Goal: Task Accomplishment & Management: Manage account settings

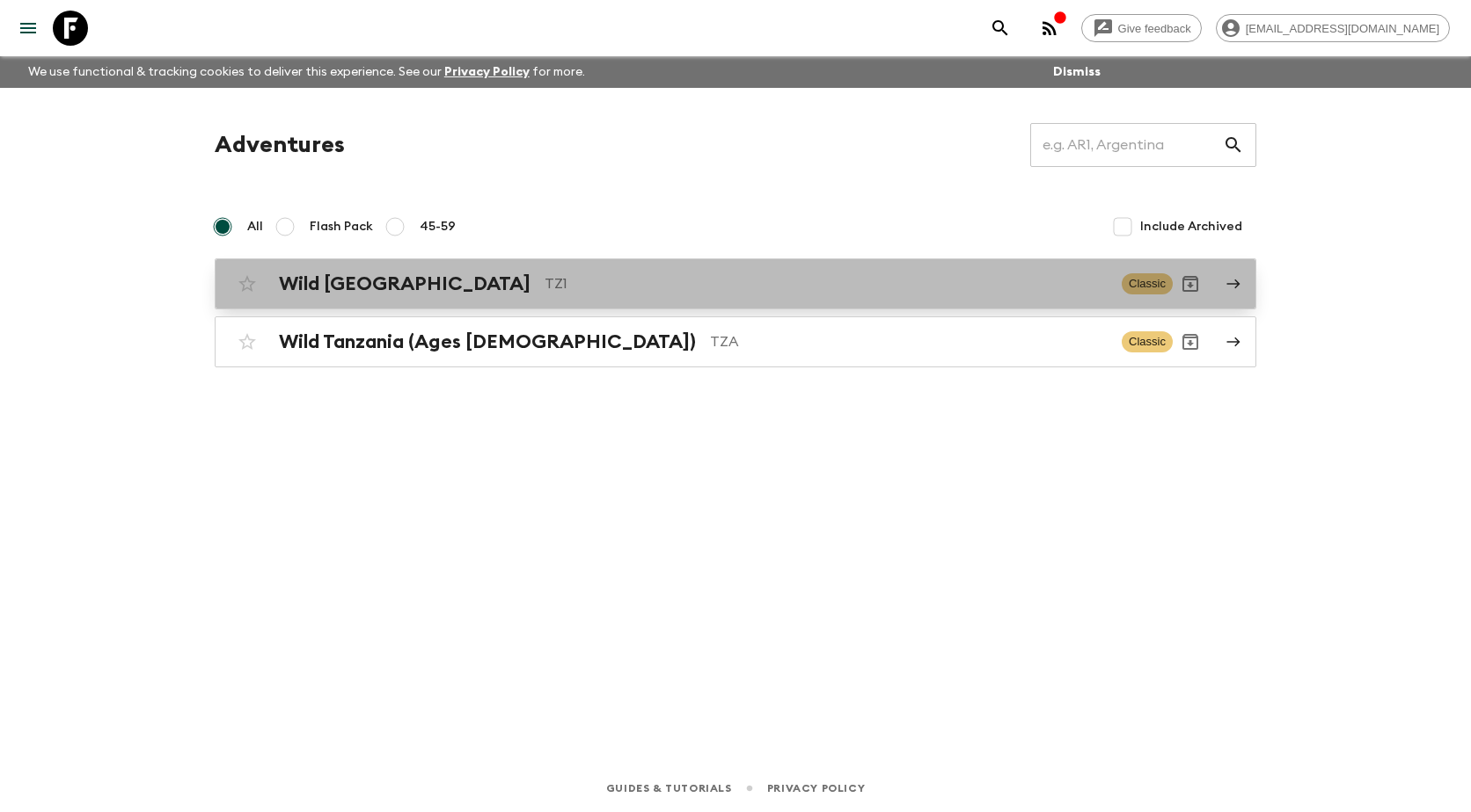
click at [352, 285] on h2 "Wild [GEOGRAPHIC_DATA]" at bounding box center [404, 284] width 251 height 23
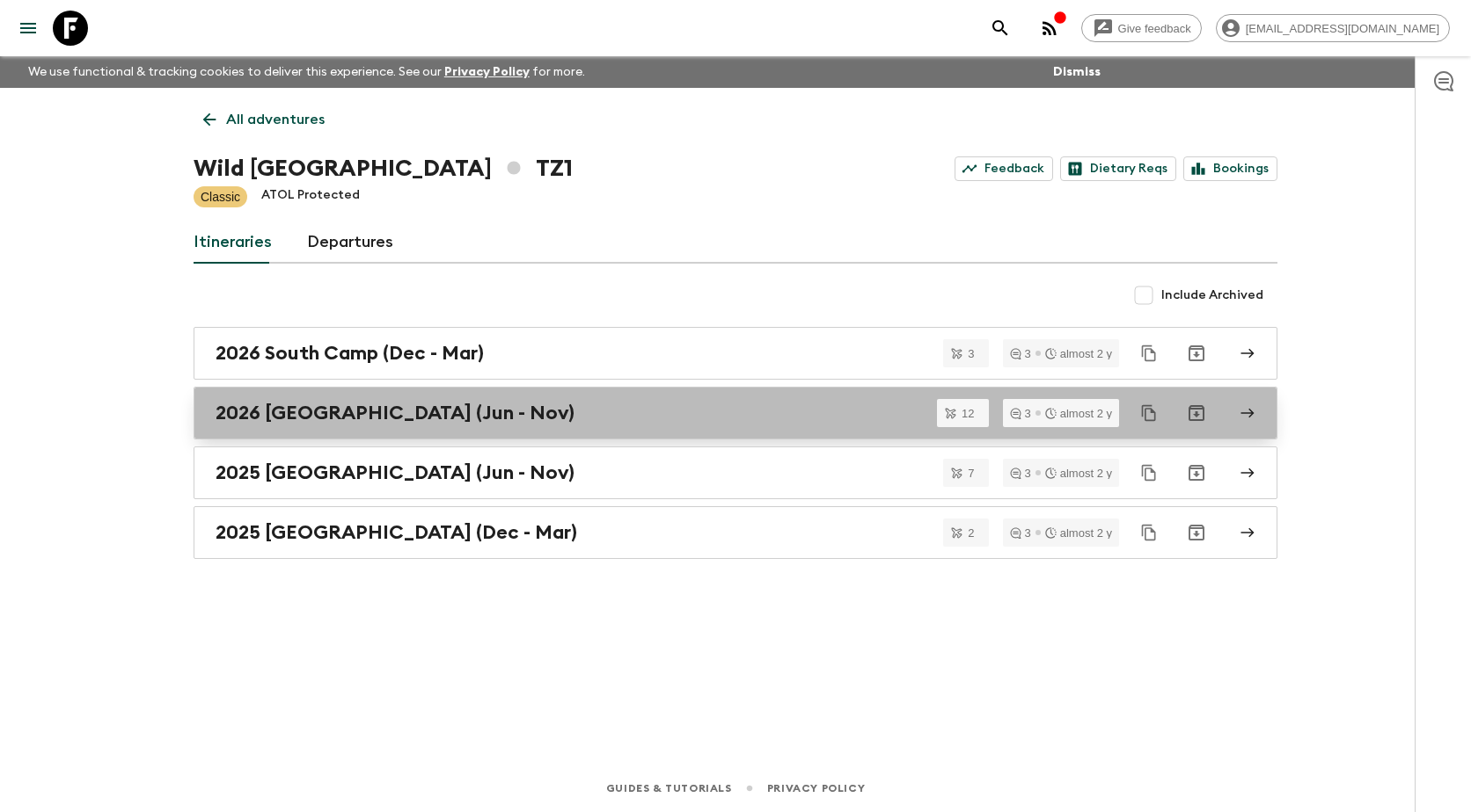
click at [302, 412] on h2 "2026 [GEOGRAPHIC_DATA] (Jun - Nov)" at bounding box center [395, 414] width 359 height 23
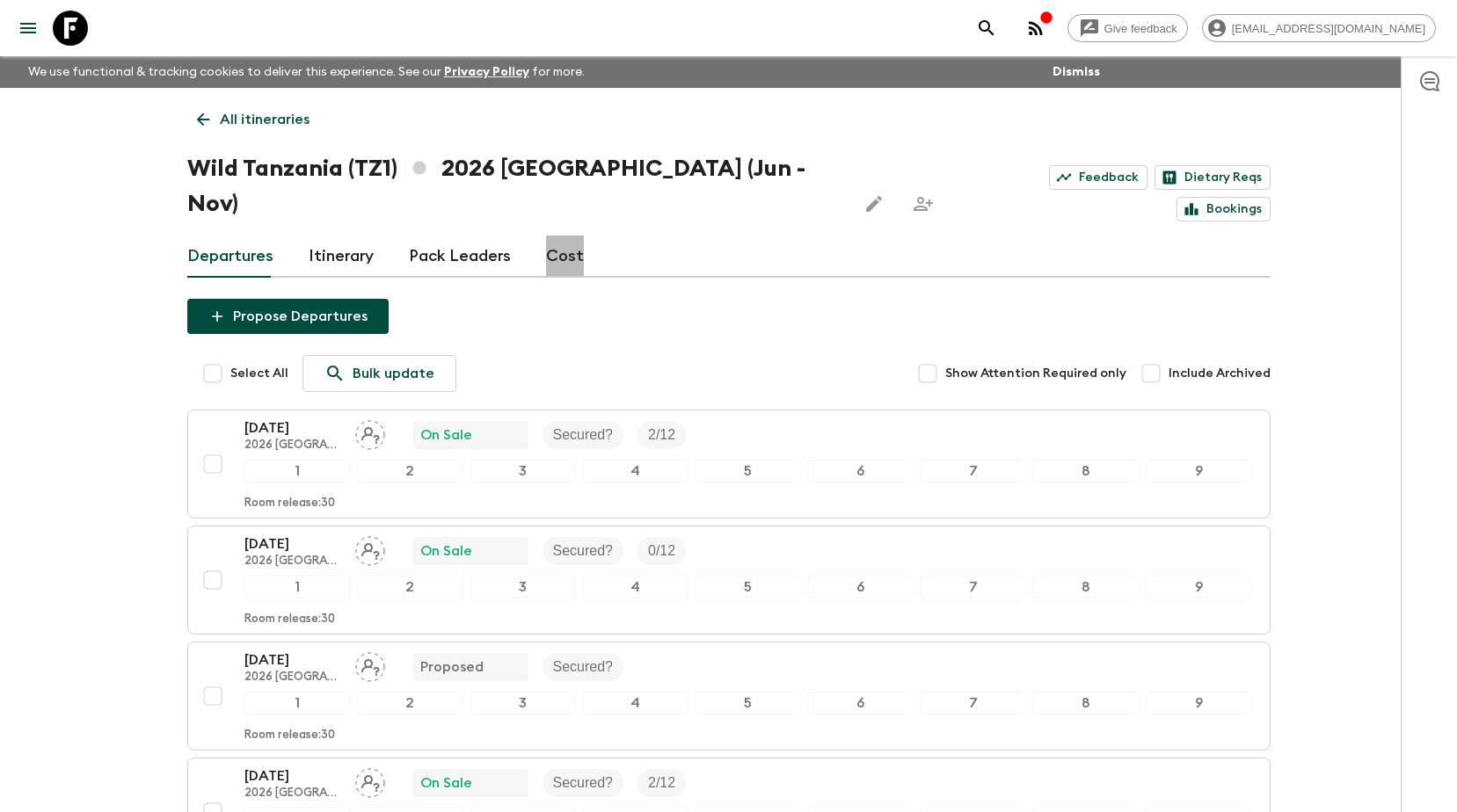
click at [568, 236] on link "Cost" at bounding box center [565, 257] width 38 height 43
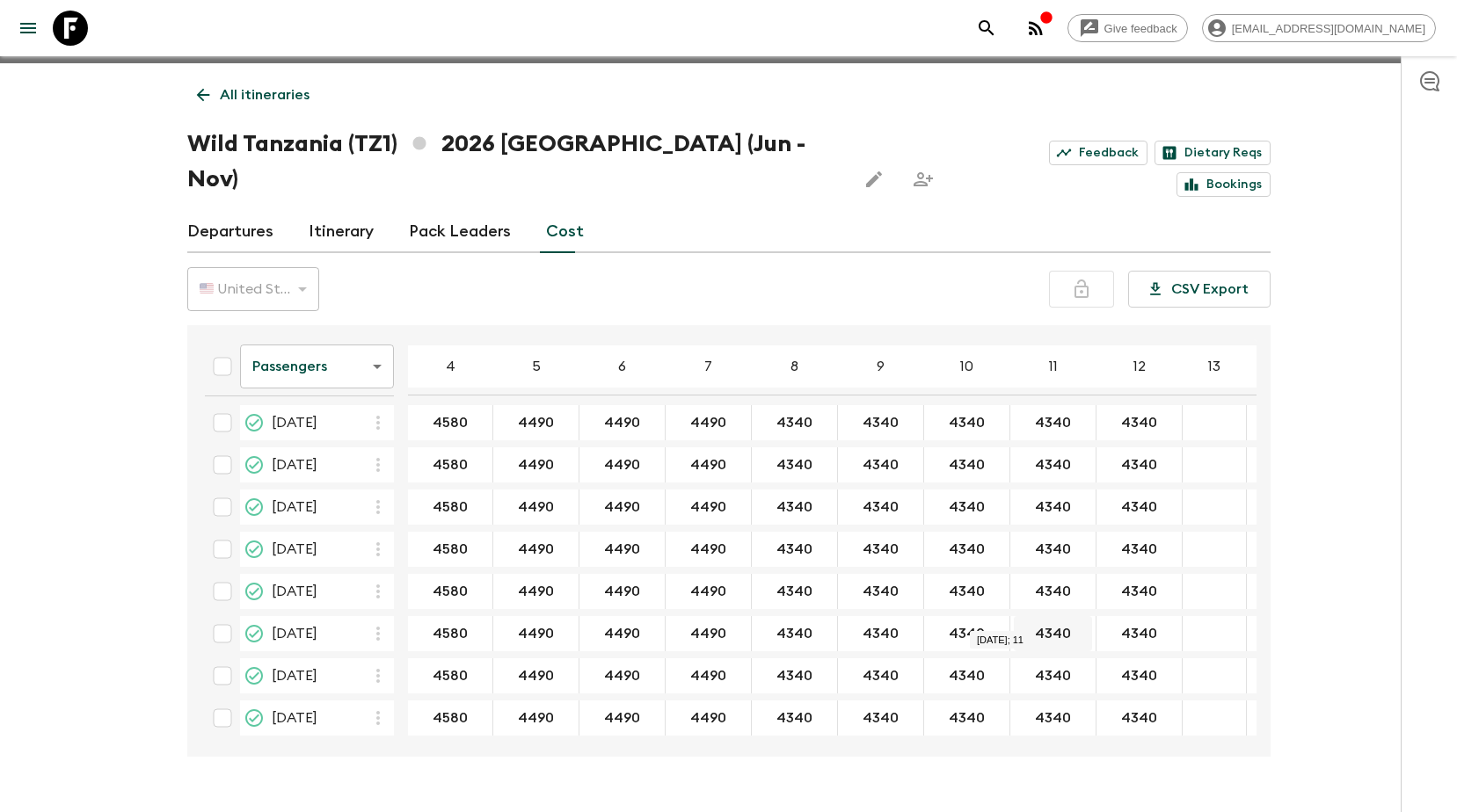
scroll to position [31, 0]
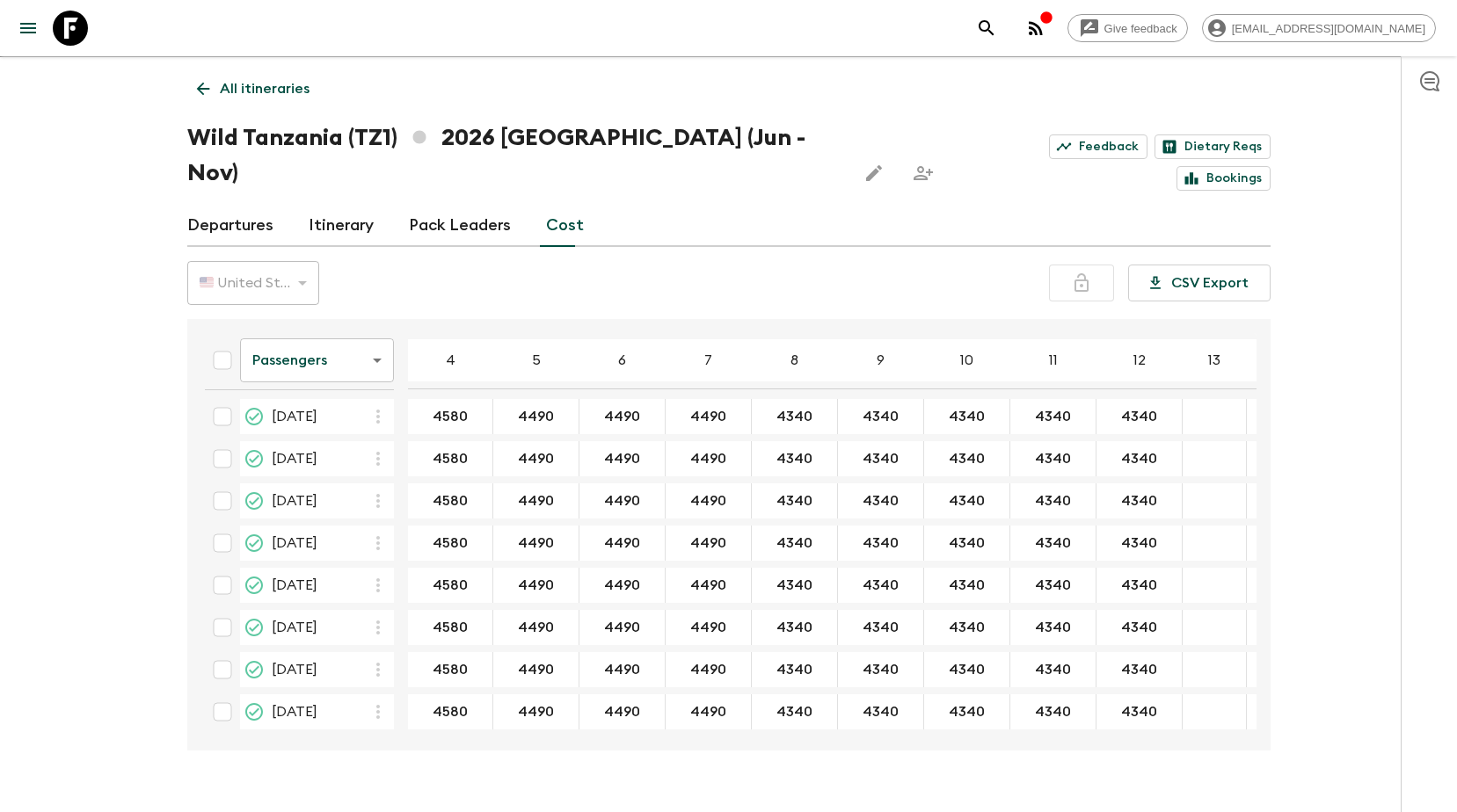
click at [482, 205] on link "Pack Leaders" at bounding box center [460, 226] width 102 height 43
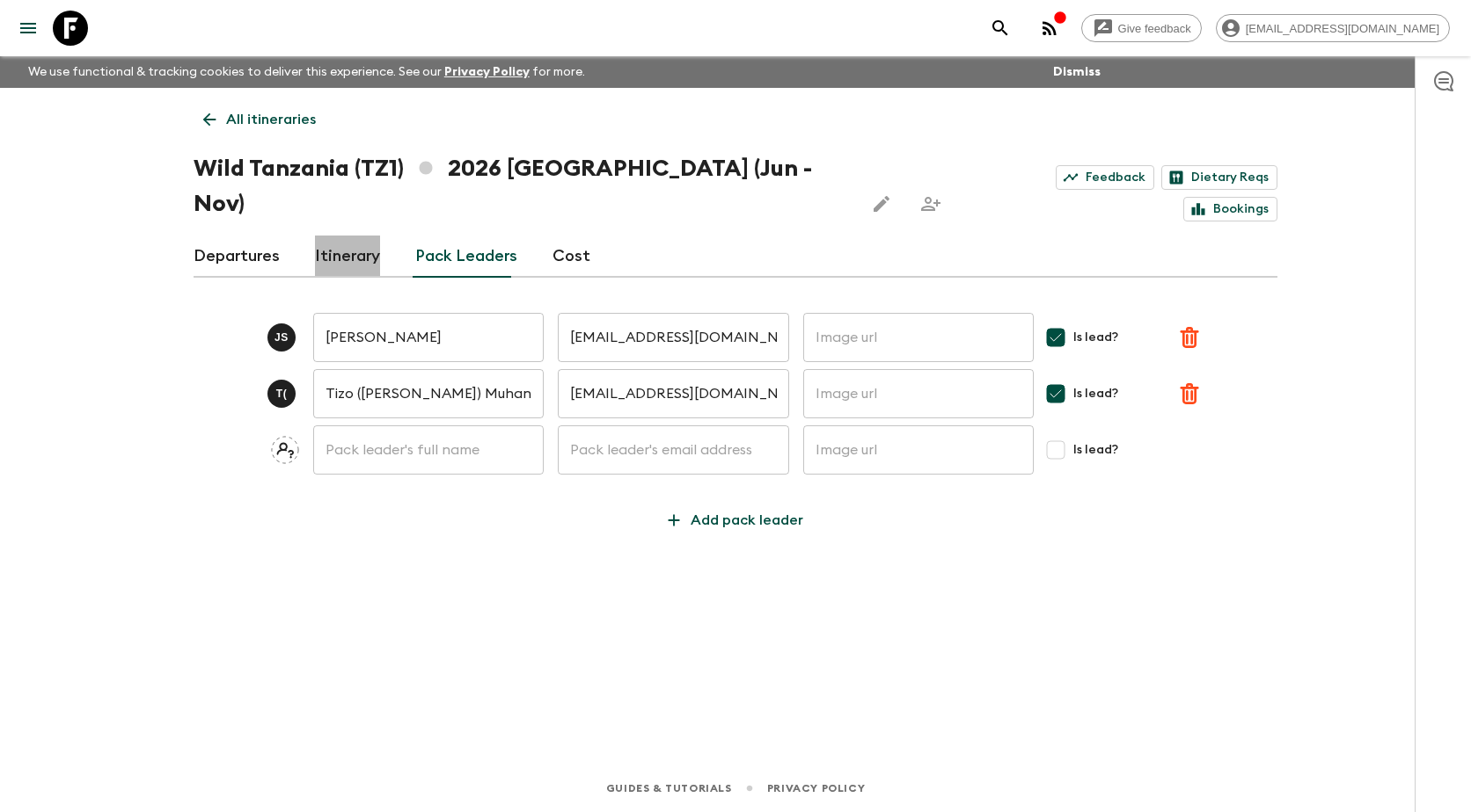
click at [376, 236] on link "Itinerary" at bounding box center [347, 257] width 65 height 43
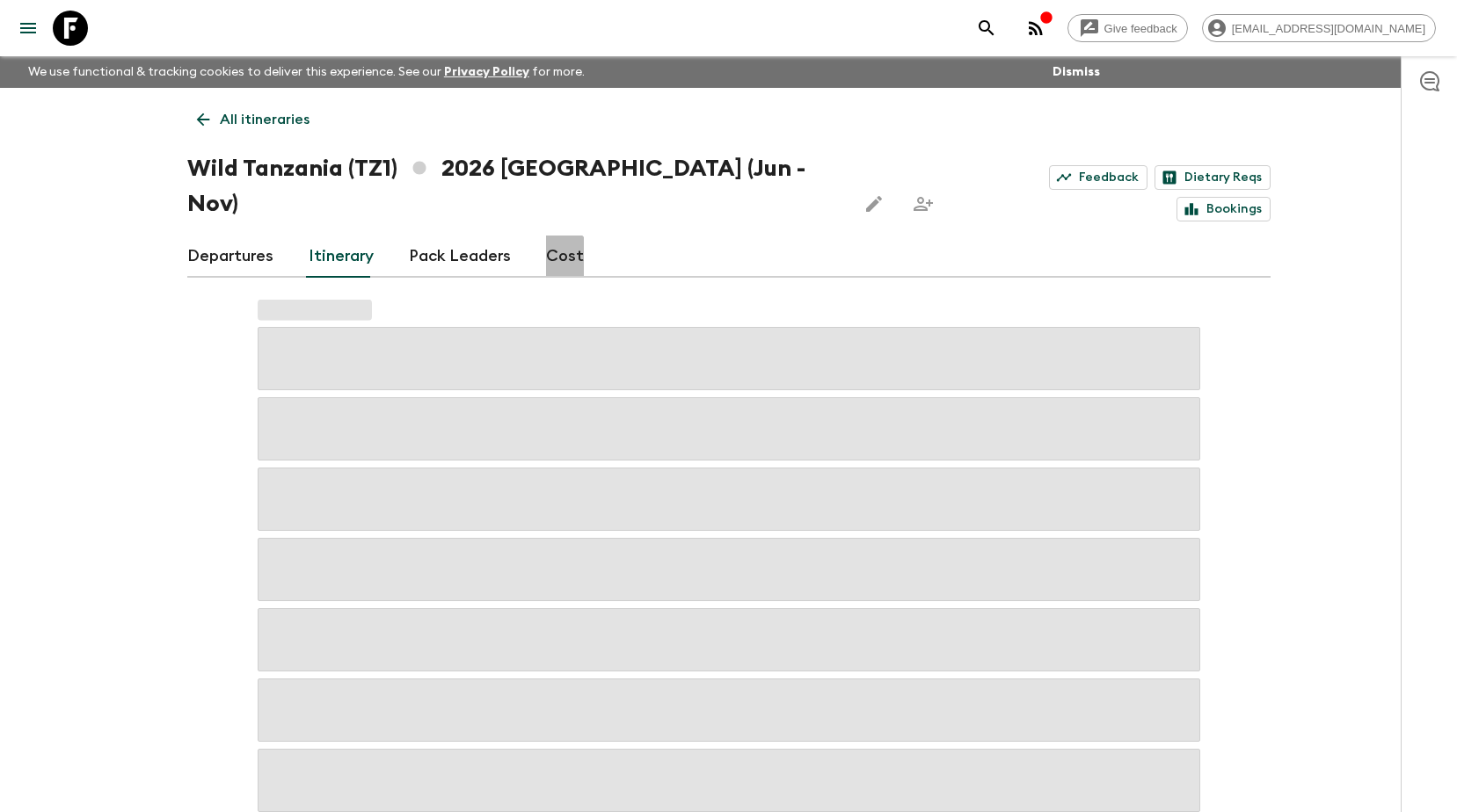
click at [553, 236] on link "Cost" at bounding box center [565, 257] width 38 height 43
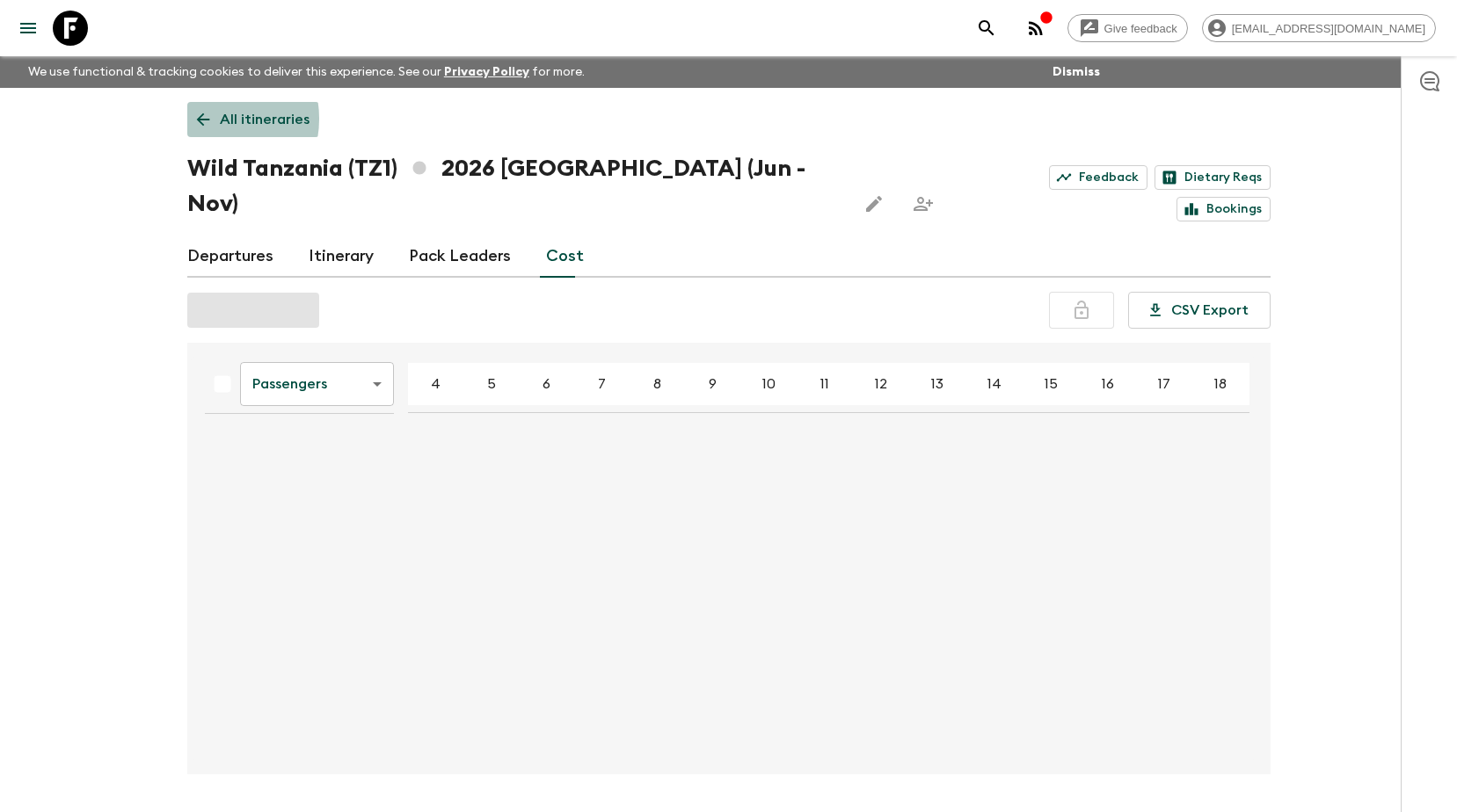
click at [209, 119] on icon at bounding box center [203, 120] width 19 height 19
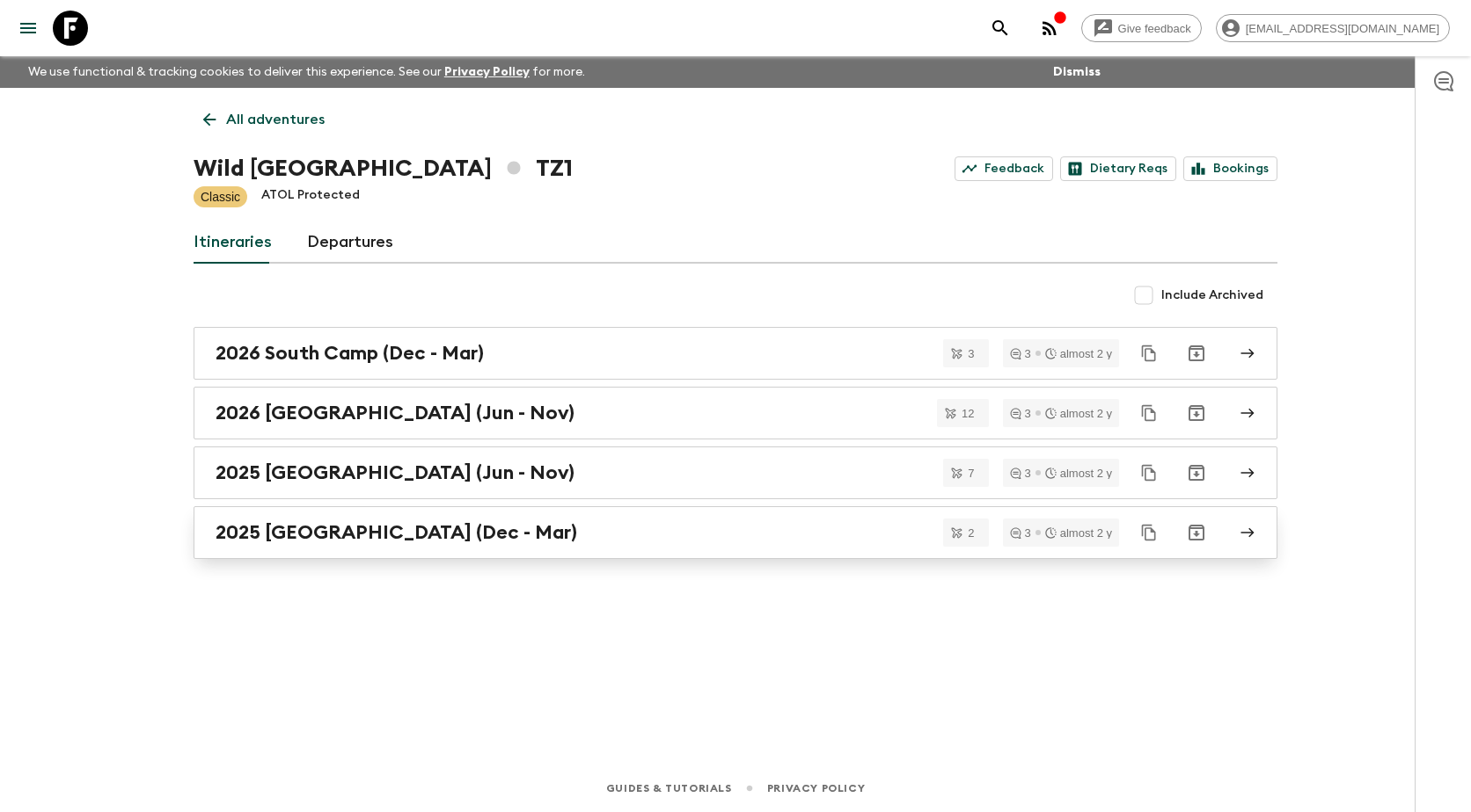
click at [349, 536] on h2 "2025 [GEOGRAPHIC_DATA] (Dec - Mar)" at bounding box center [397, 533] width 362 height 23
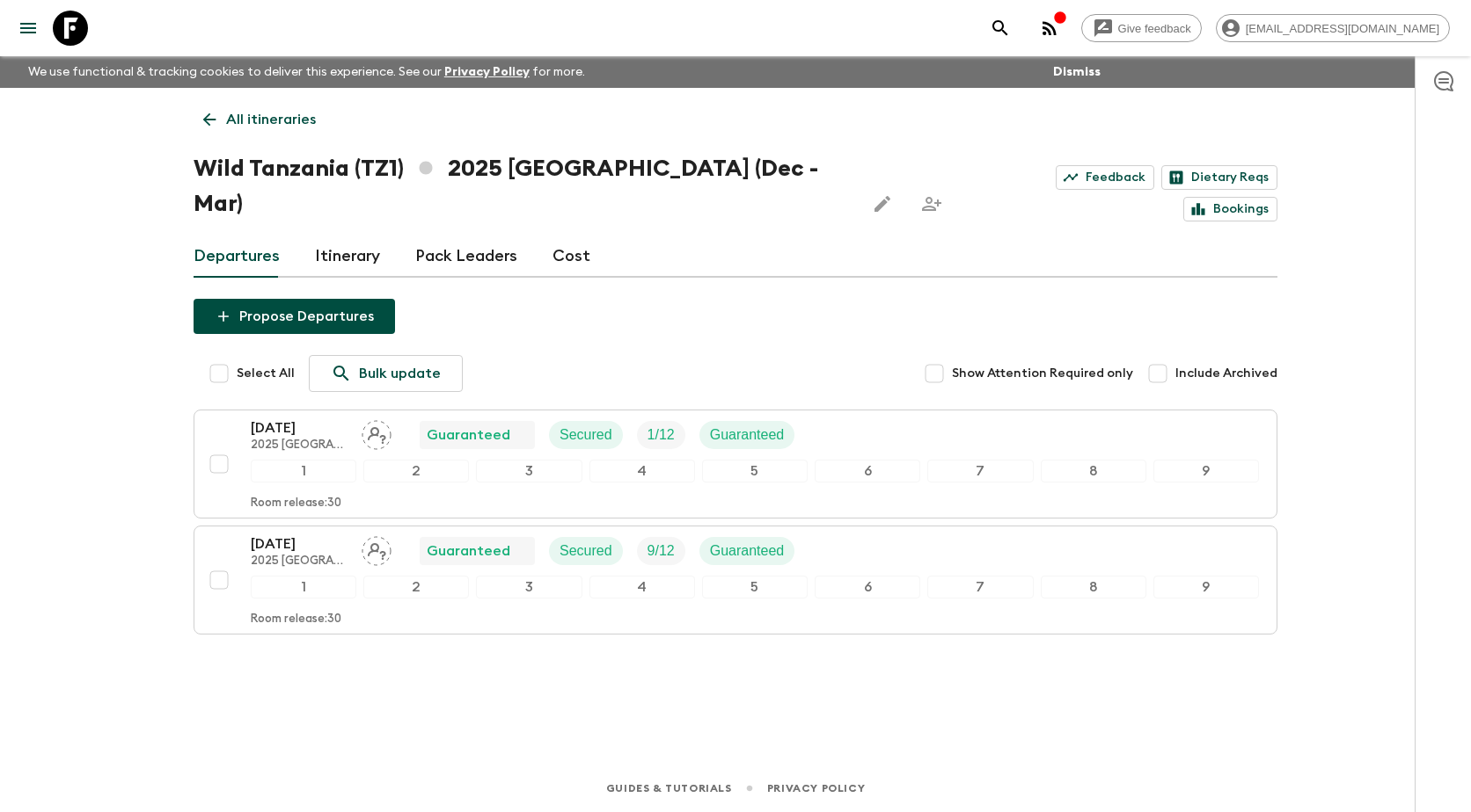
click at [574, 236] on link "Cost" at bounding box center [571, 257] width 38 height 43
click at [216, 116] on icon at bounding box center [209, 120] width 19 height 19
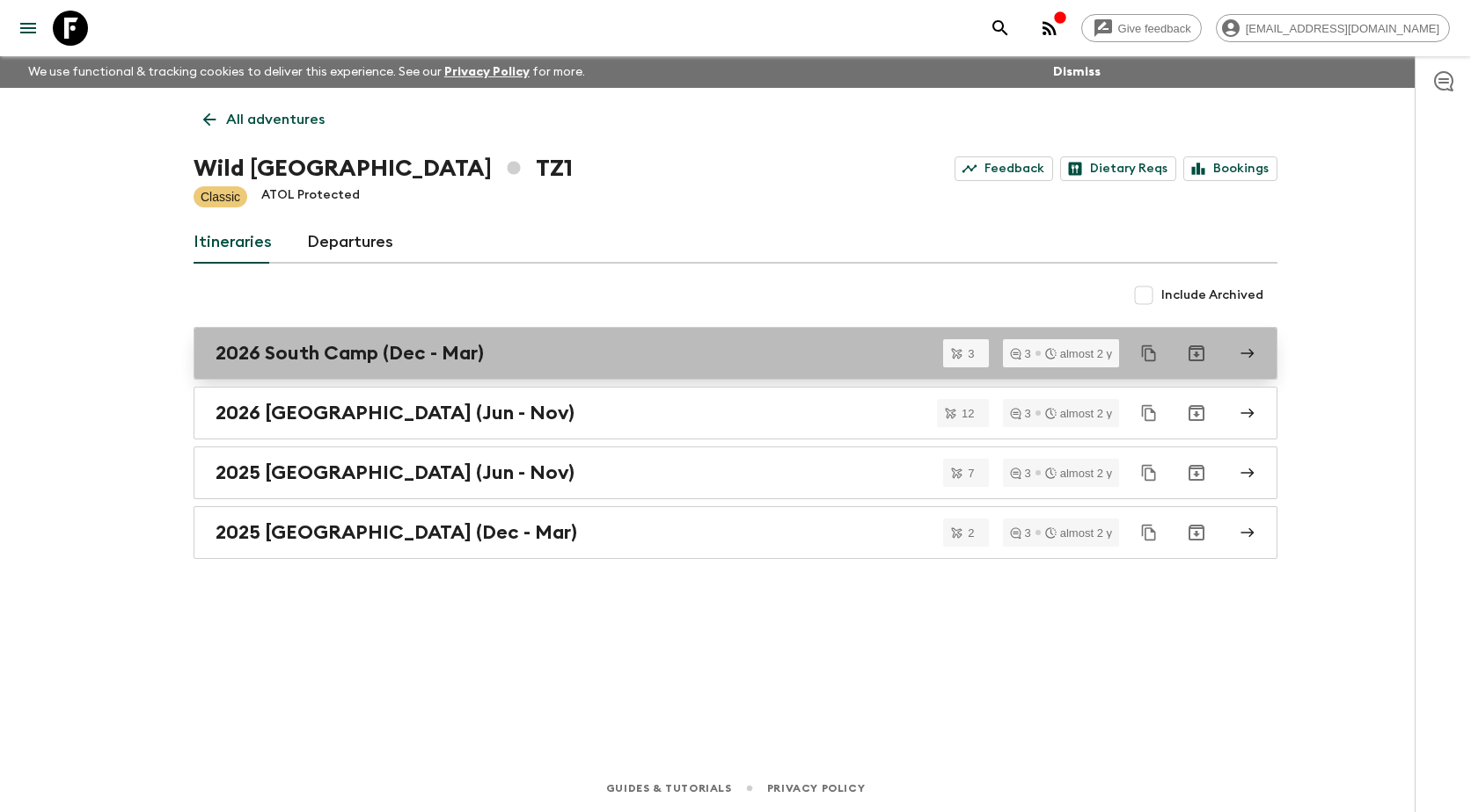
click at [340, 359] on h2 "2026 South Camp (Dec - Mar)" at bounding box center [349, 354] width 268 height 23
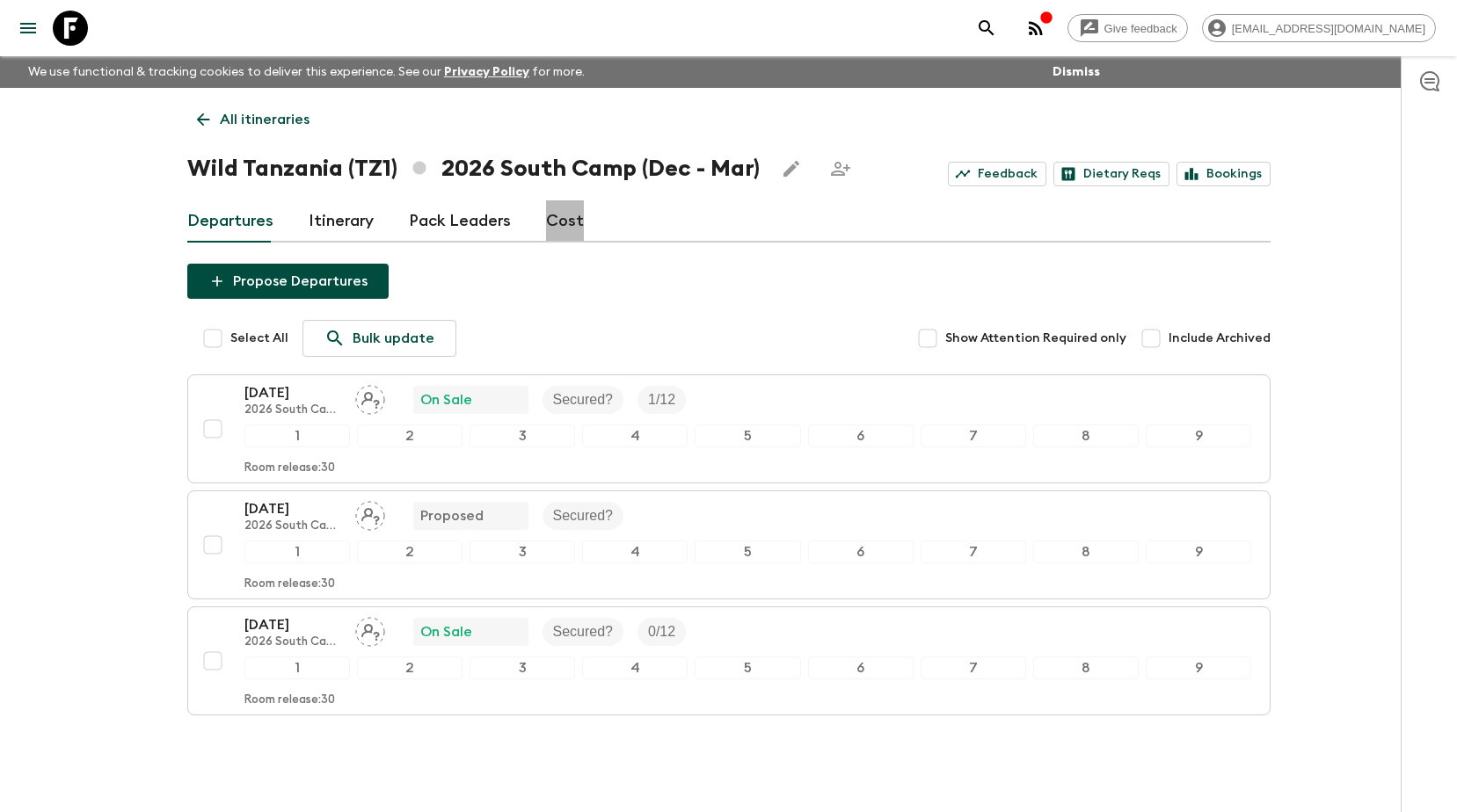
click at [568, 214] on link "Cost" at bounding box center [565, 221] width 38 height 43
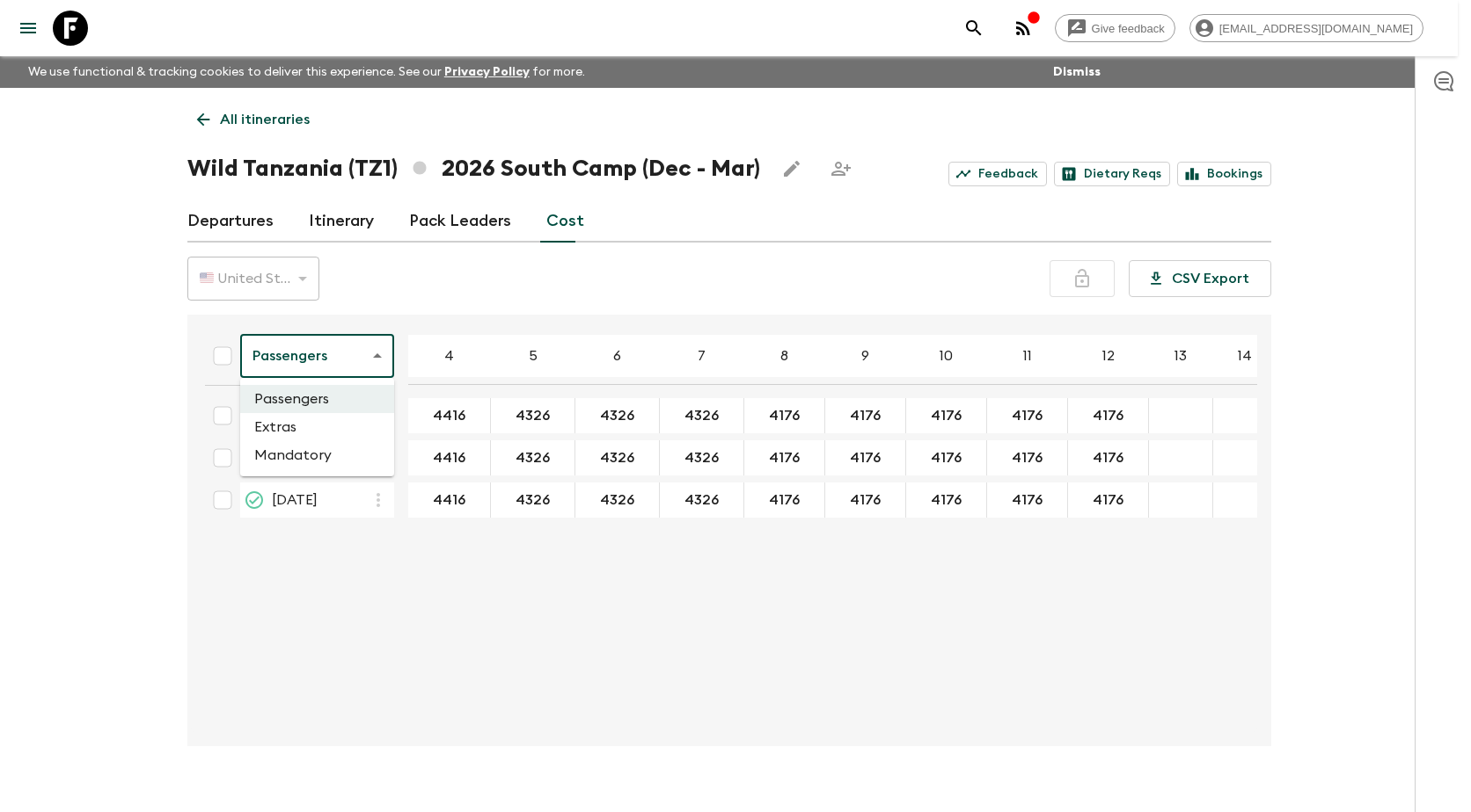
click at [380, 355] on body "Give feedback [EMAIL_ADDRESS][DOMAIN_NAME] We use functional & tracking cookies…" at bounding box center [735, 421] width 1471 height 843
drag, startPoint x: 435, startPoint y: 599, endPoint x: 434, endPoint y: 566, distance: 33.0
click at [435, 576] on div at bounding box center [735, 406] width 1471 height 812
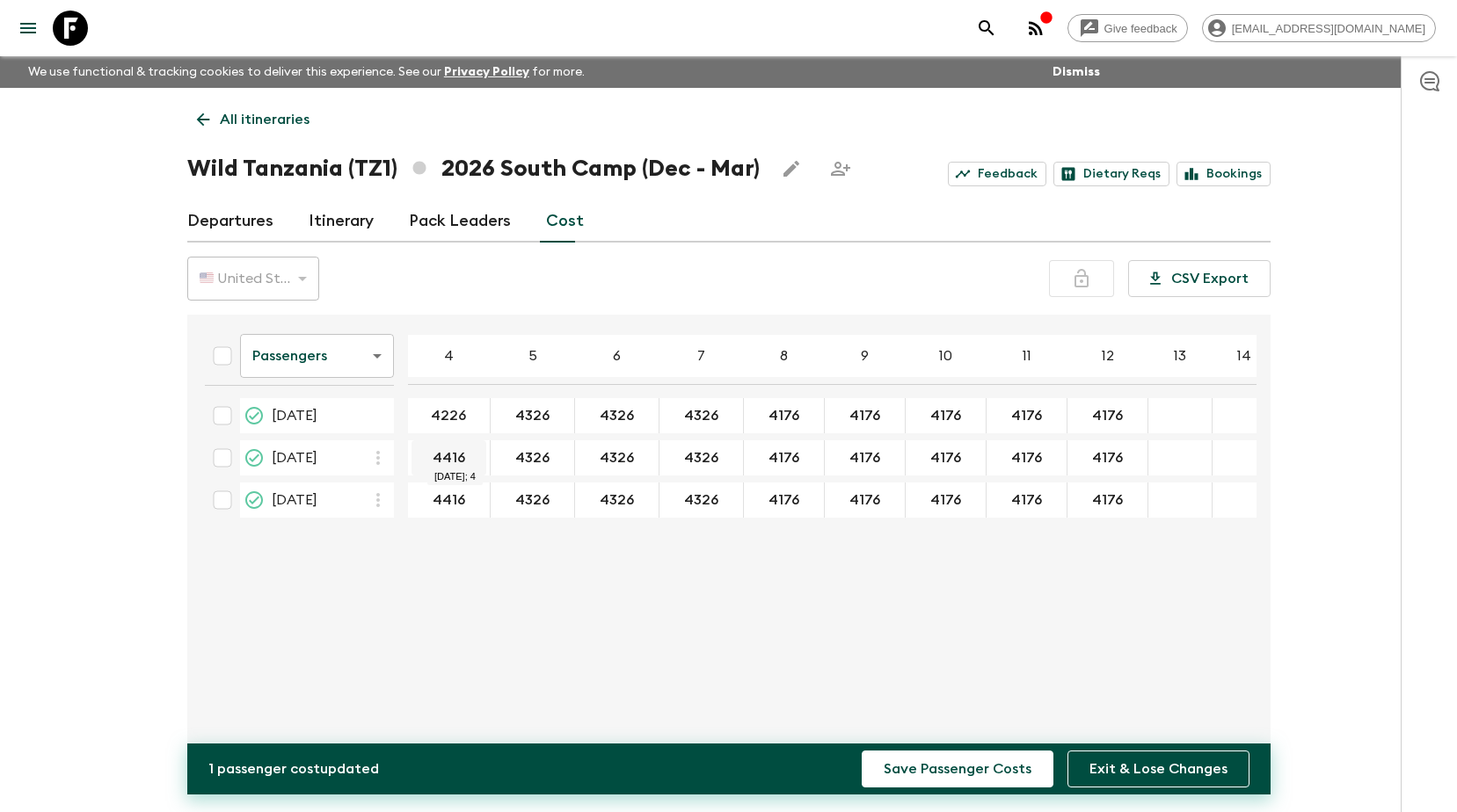
type input "4226"
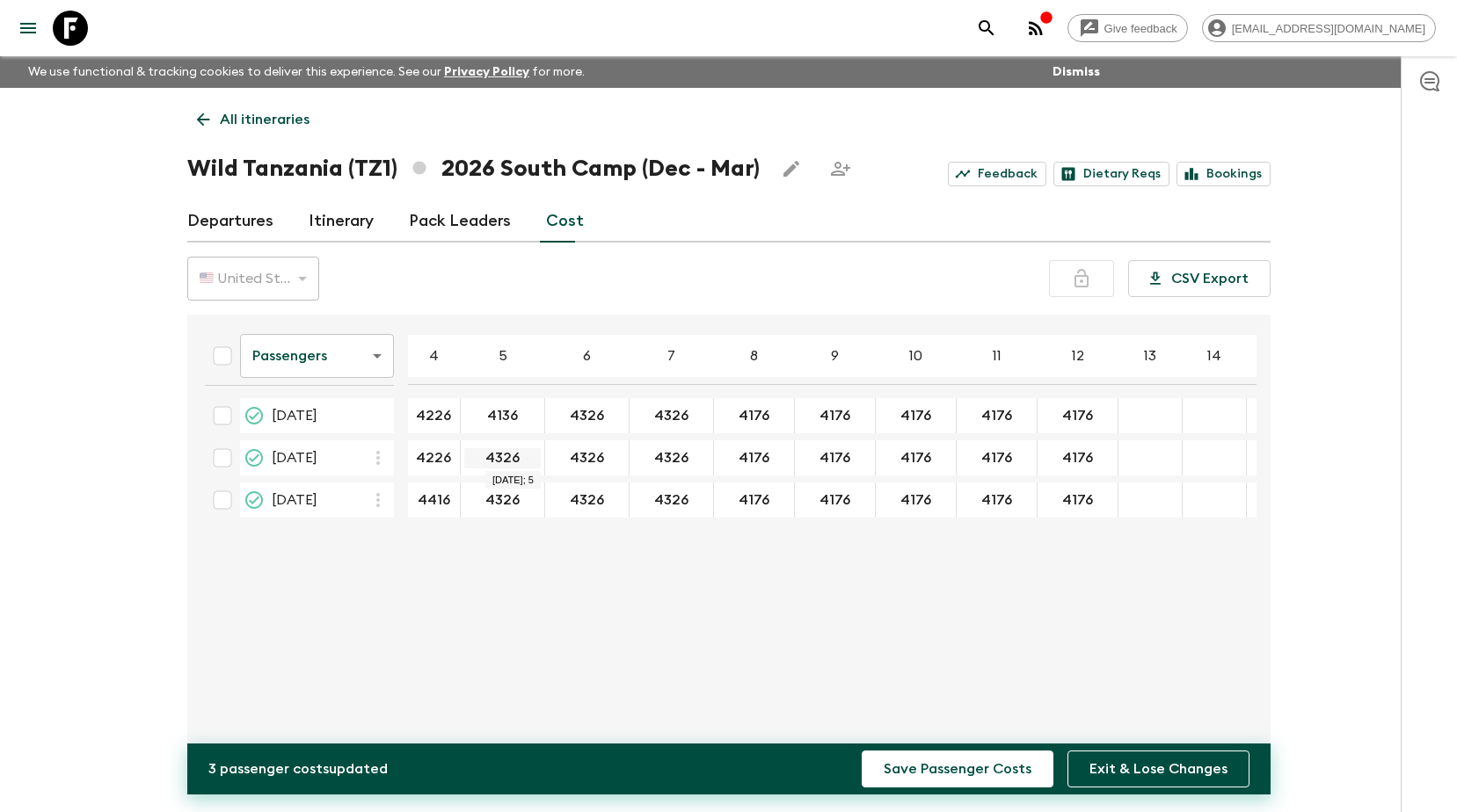
type input "4136"
click at [524, 459] on input "4326" at bounding box center [502, 458] width 76 height 20
type input "4136"
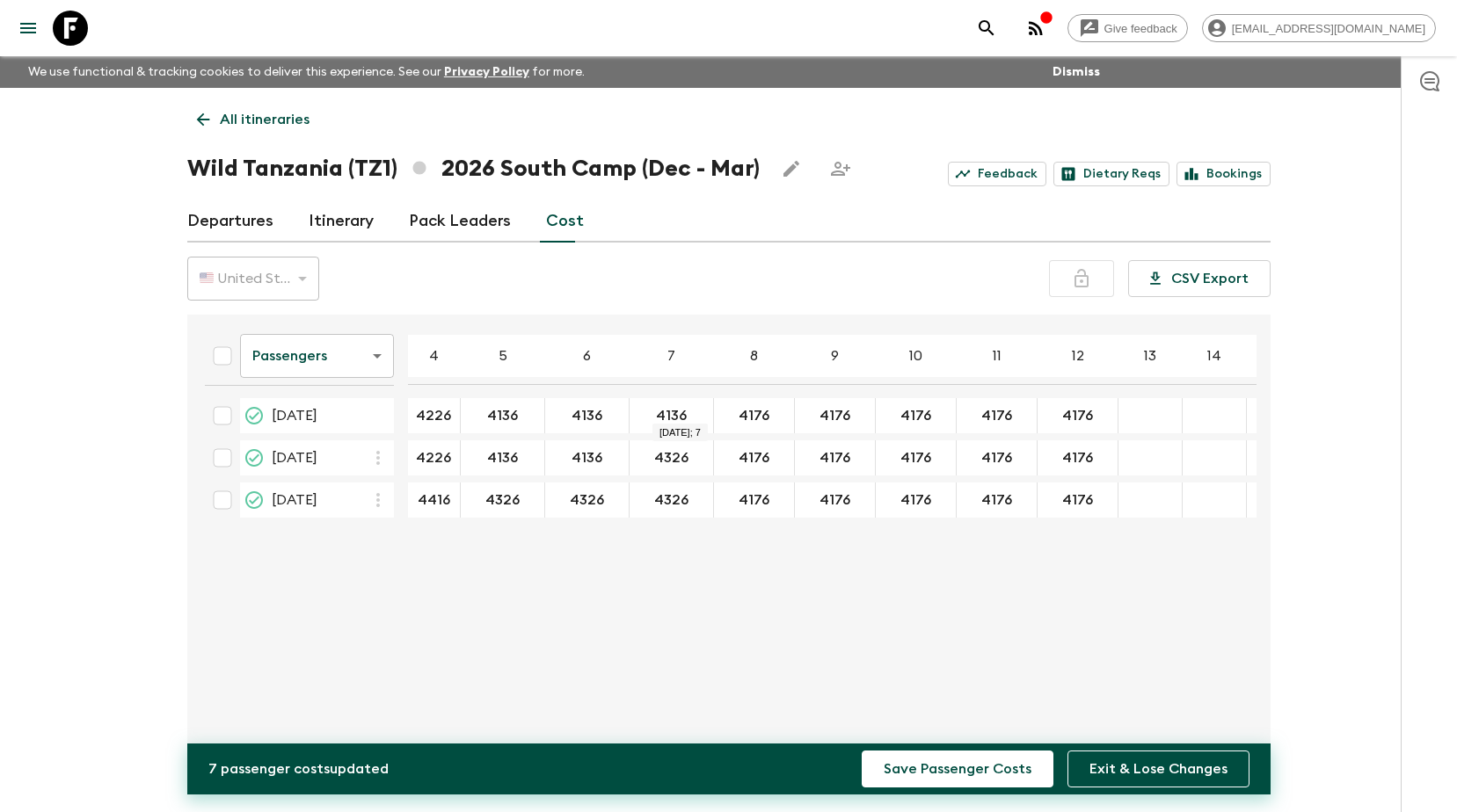
type input "4136"
click at [682, 454] on input "4326" at bounding box center [671, 458] width 76 height 20
type input "4136"
click at [704, 420] on input "4176" at bounding box center [753, 416] width 73 height 20
type input "3986"
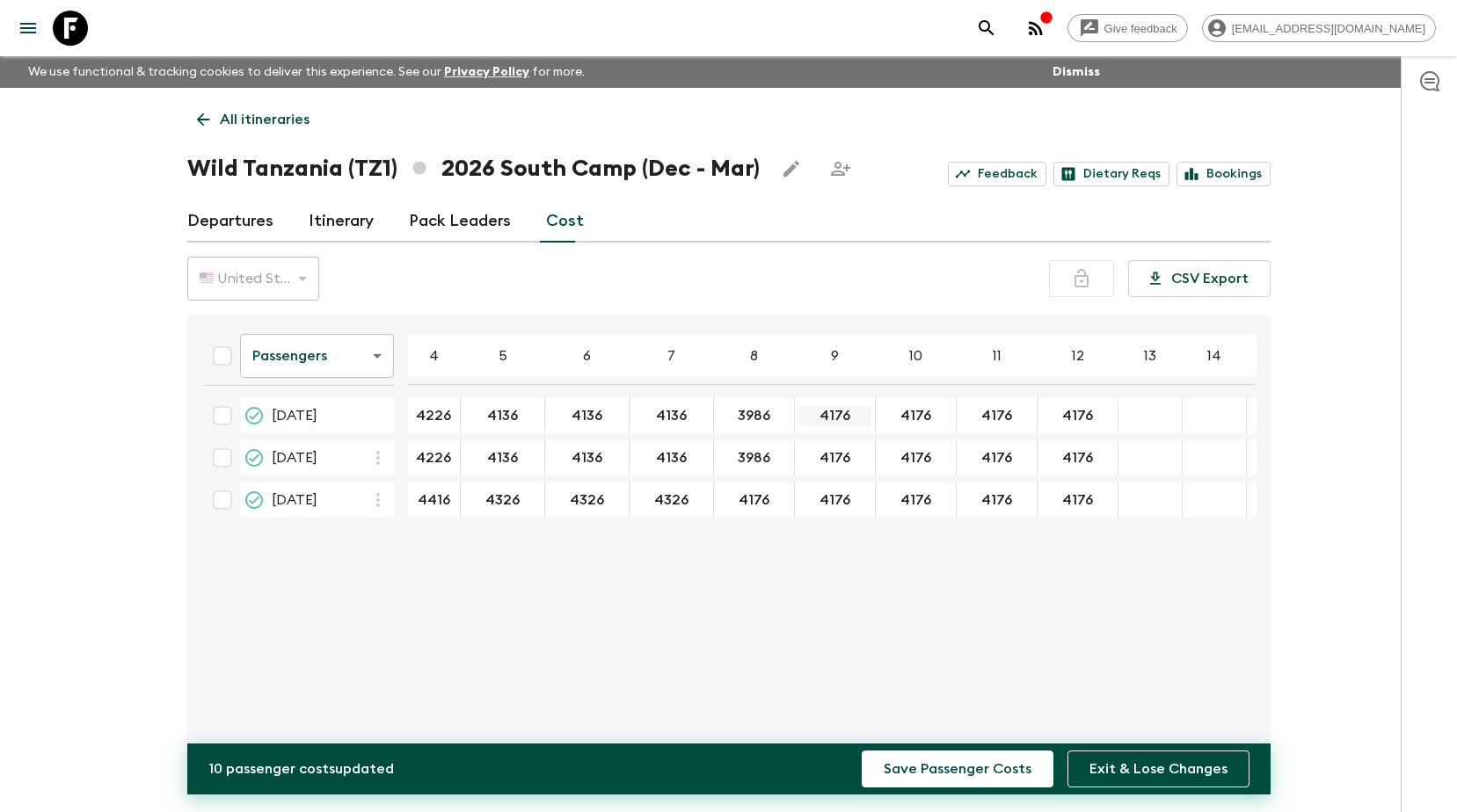
type input "3986"
click at [704, 419] on input "4176" at bounding box center [834, 416] width 73 height 20
type input "3986"
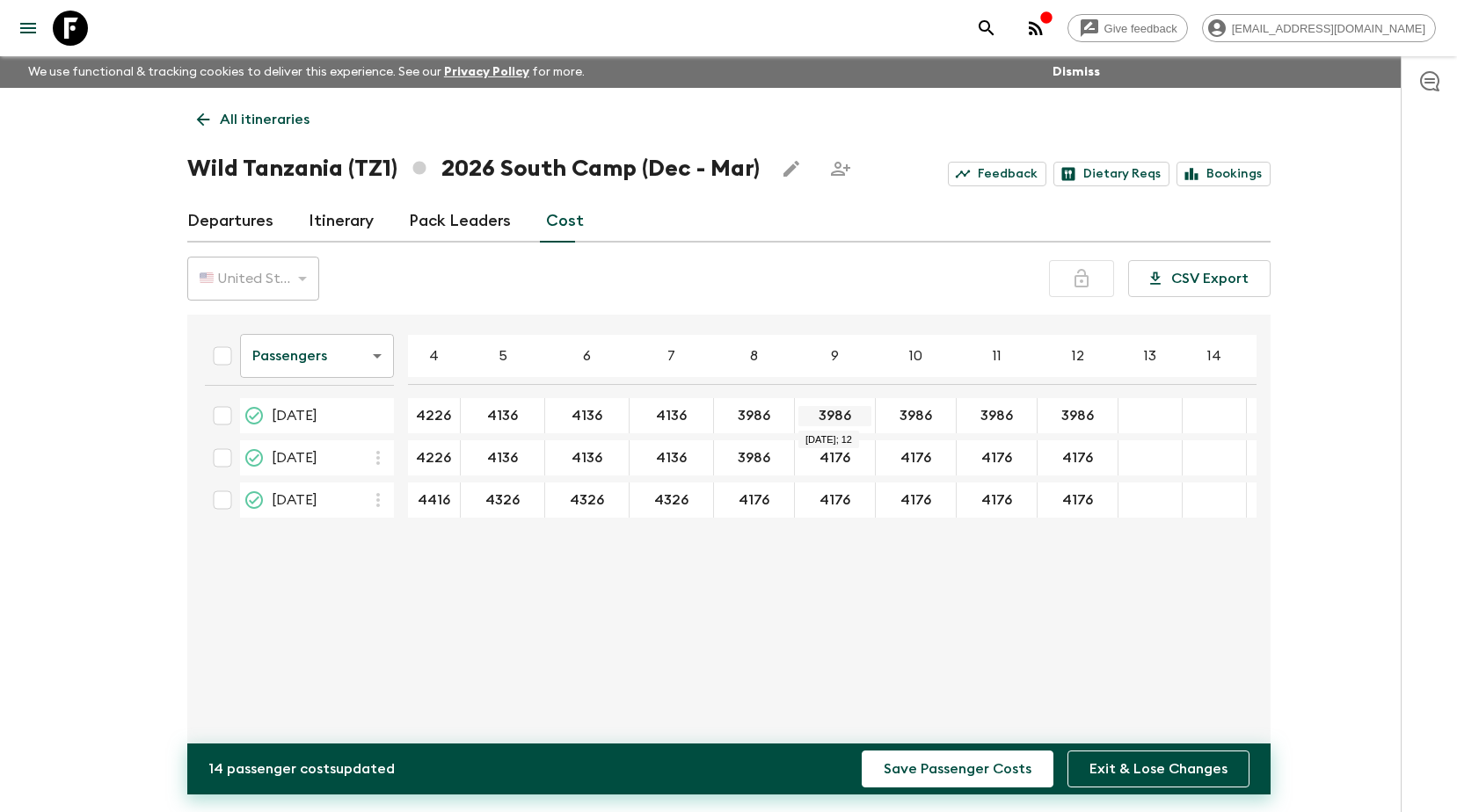
type input "3986"
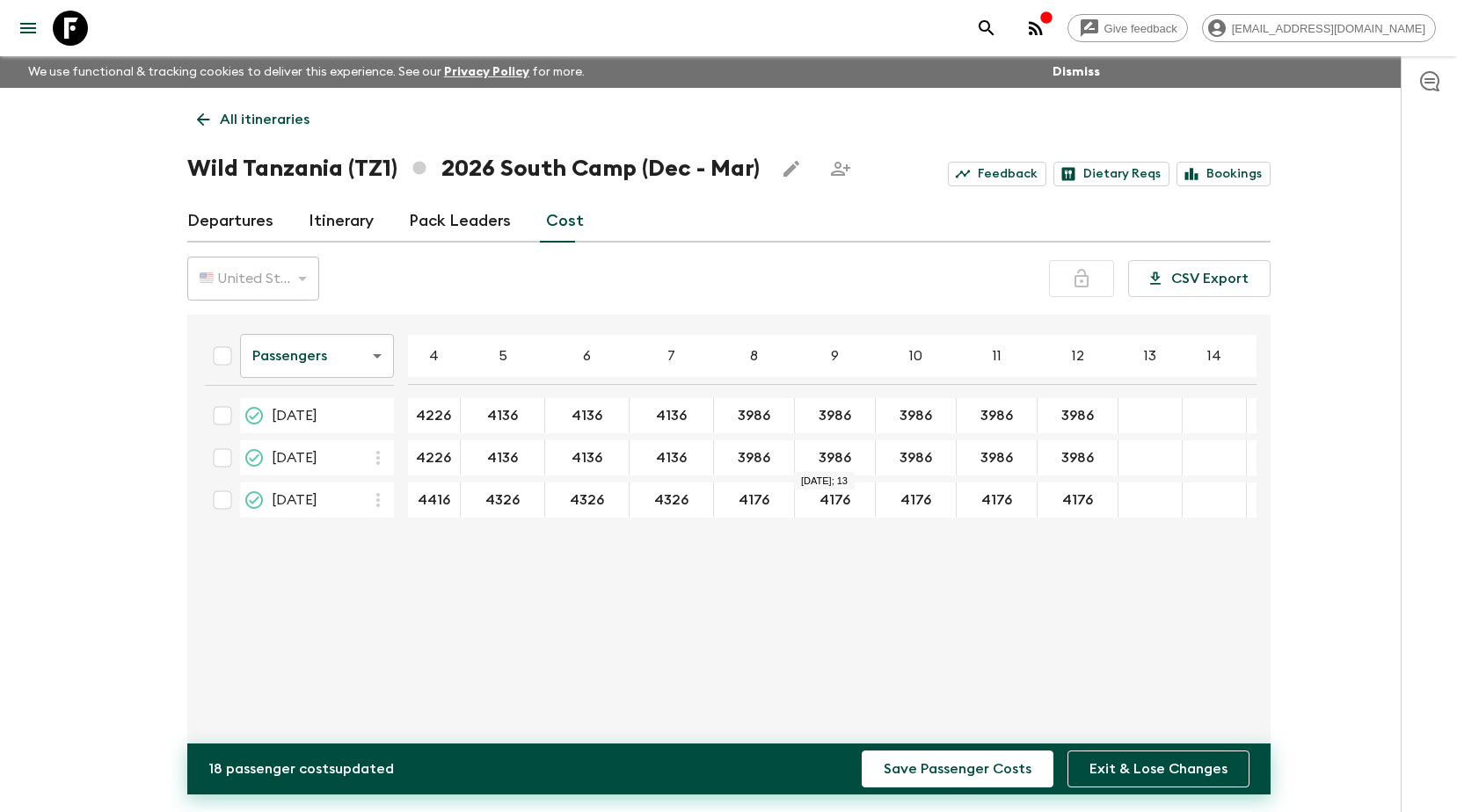
click at [704, 629] on div "Passengers passengersCost ​ 4 5 6 7 8 9 10 11 12 13 14 15 16 17 18 [DATE] 4226 …" at bounding box center [723, 530] width 1065 height 403
click at [704, 299] on div "🇺🇸 United States Dollar (USD) USD ​ CSV Export" at bounding box center [729, 278] width 1083 height 44
click at [704, 765] on button "Save Passenger Costs" at bounding box center [957, 769] width 191 height 37
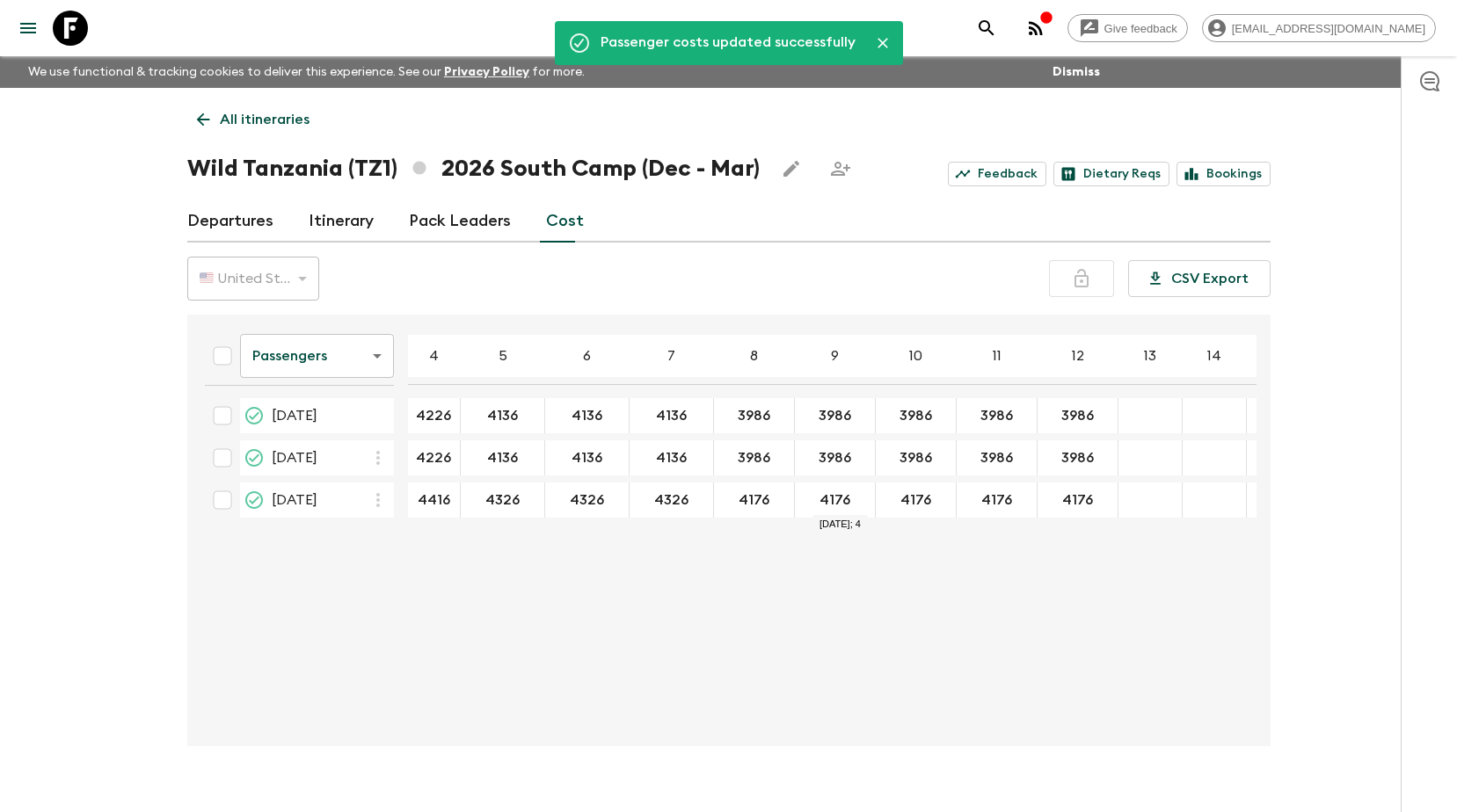
click at [704, 720] on div "Passengers passengersCost ​ 4 5 6 7 8 9 10 11 12 13 14 15 16 17 18 [DATE] 4226 …" at bounding box center [723, 530] width 1065 height 403
